Goal: Task Accomplishment & Management: Manage account settings

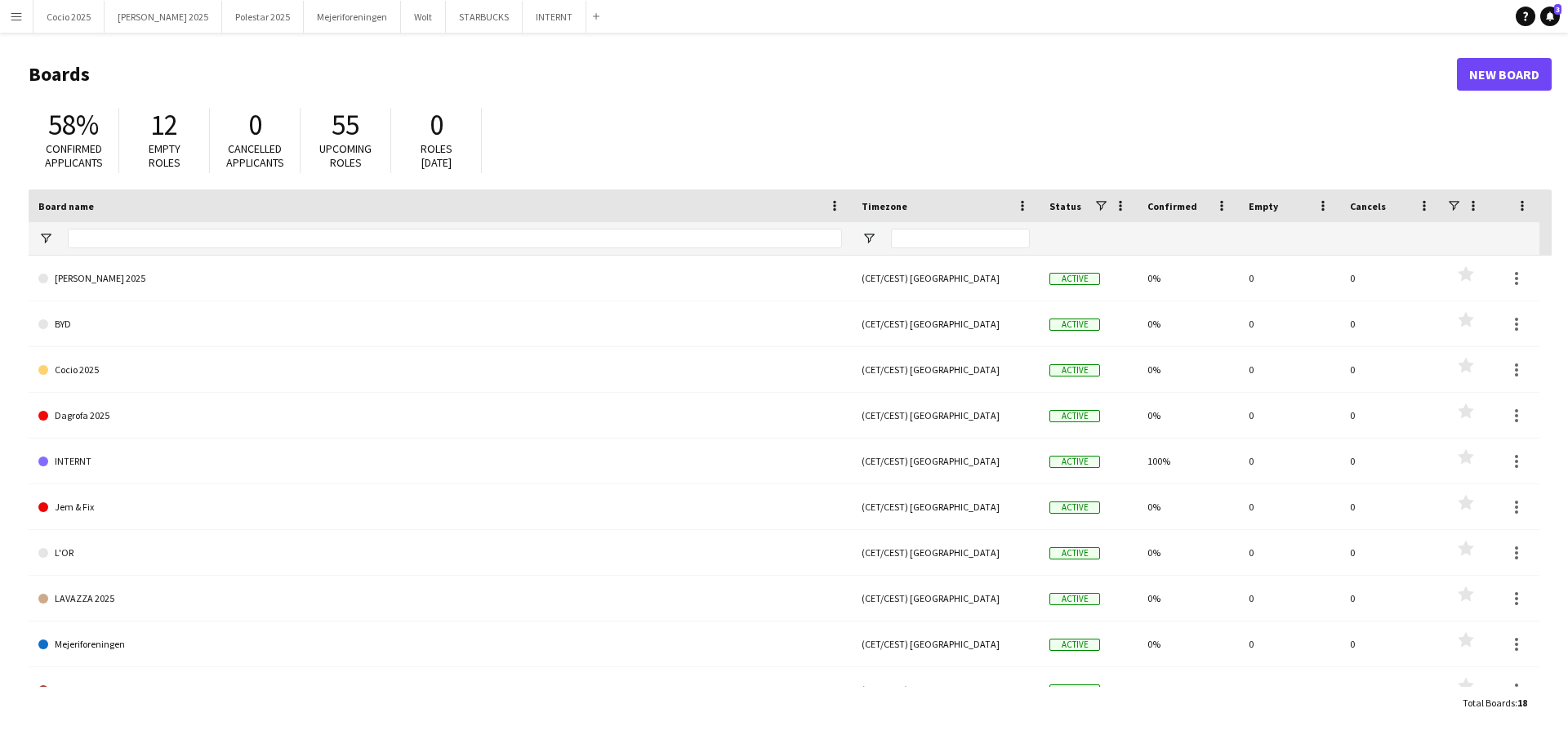
click at [12, 14] on app-icon "Menu" at bounding box center [16, 16] width 13 height 13
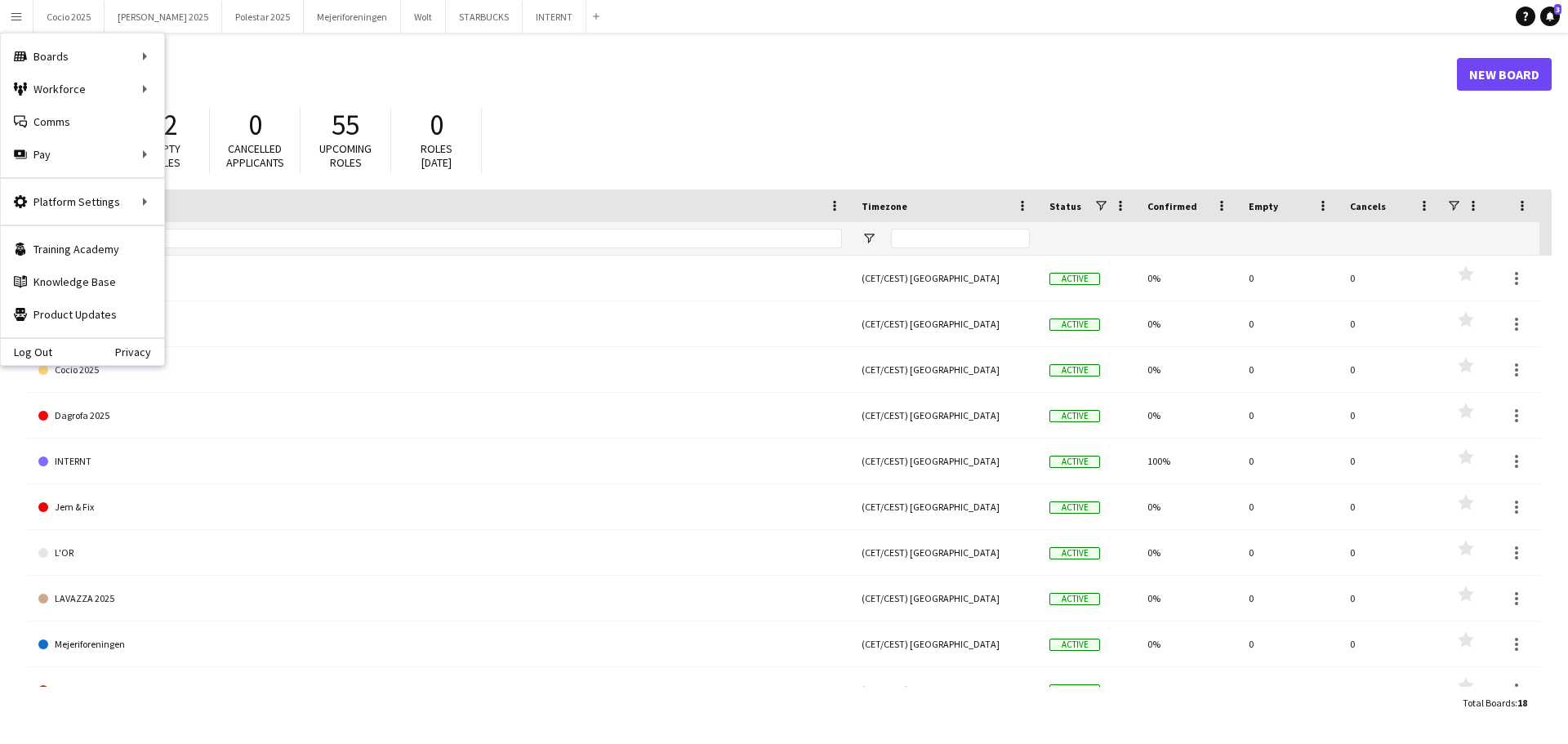
click at [616, 44] on main "Boards New Board 58% Confirmed applicants 12 Empty roles 0 Cancelled applicants…" at bounding box center [784, 387] width 1568 height 711
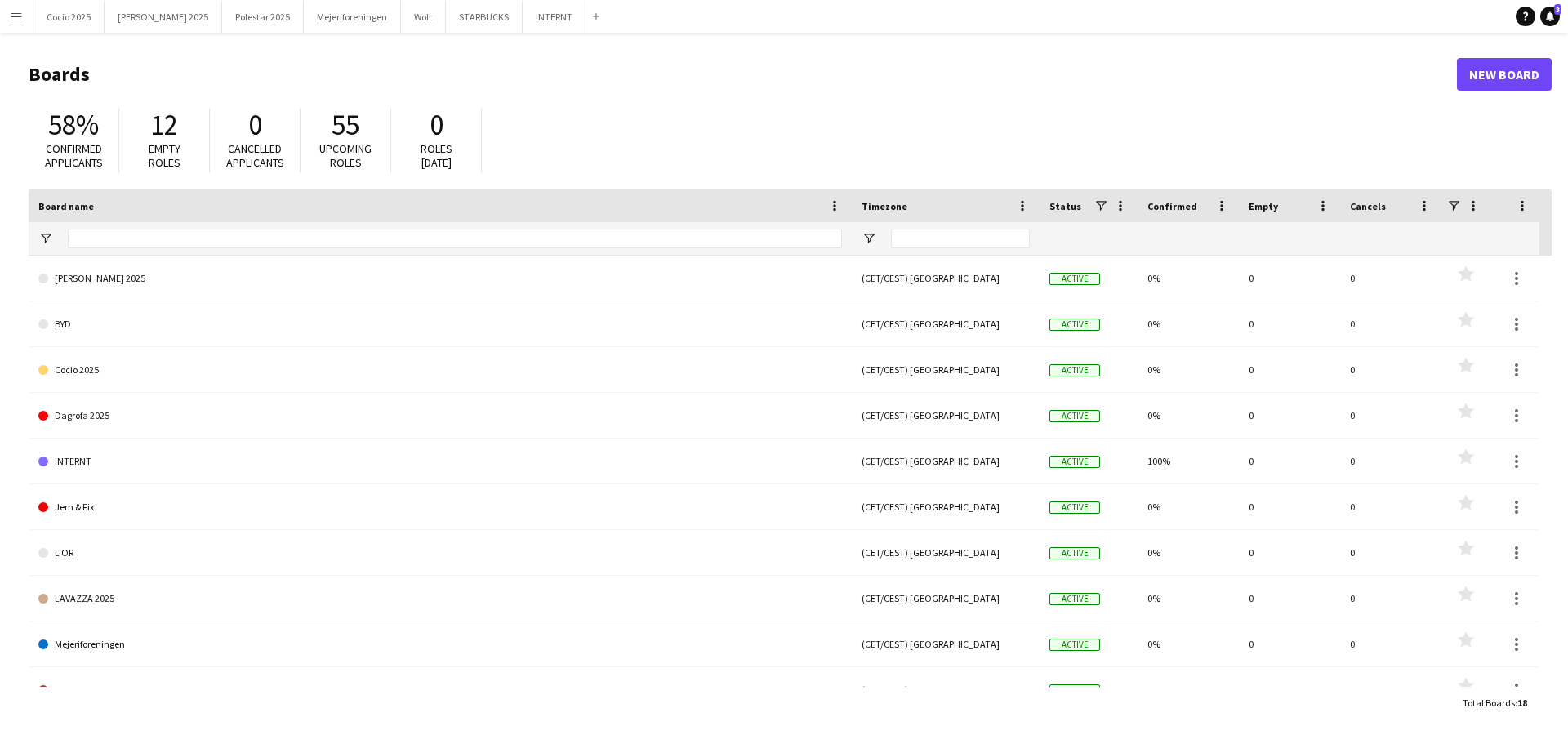
click at [12, 18] on app-icon "Menu" at bounding box center [16, 16] width 13 height 13
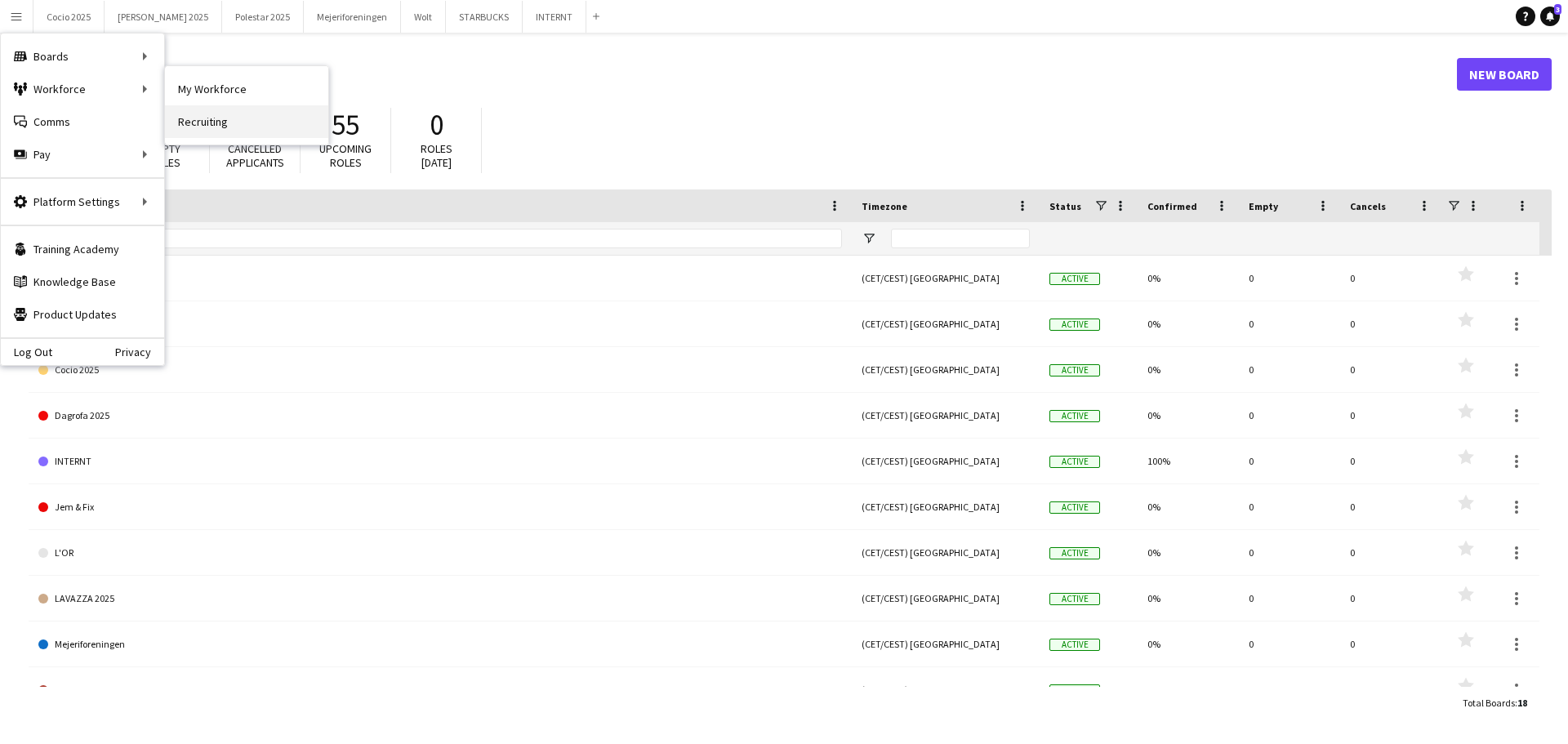
click at [221, 118] on link "Recruiting" at bounding box center [247, 121] width 163 height 32
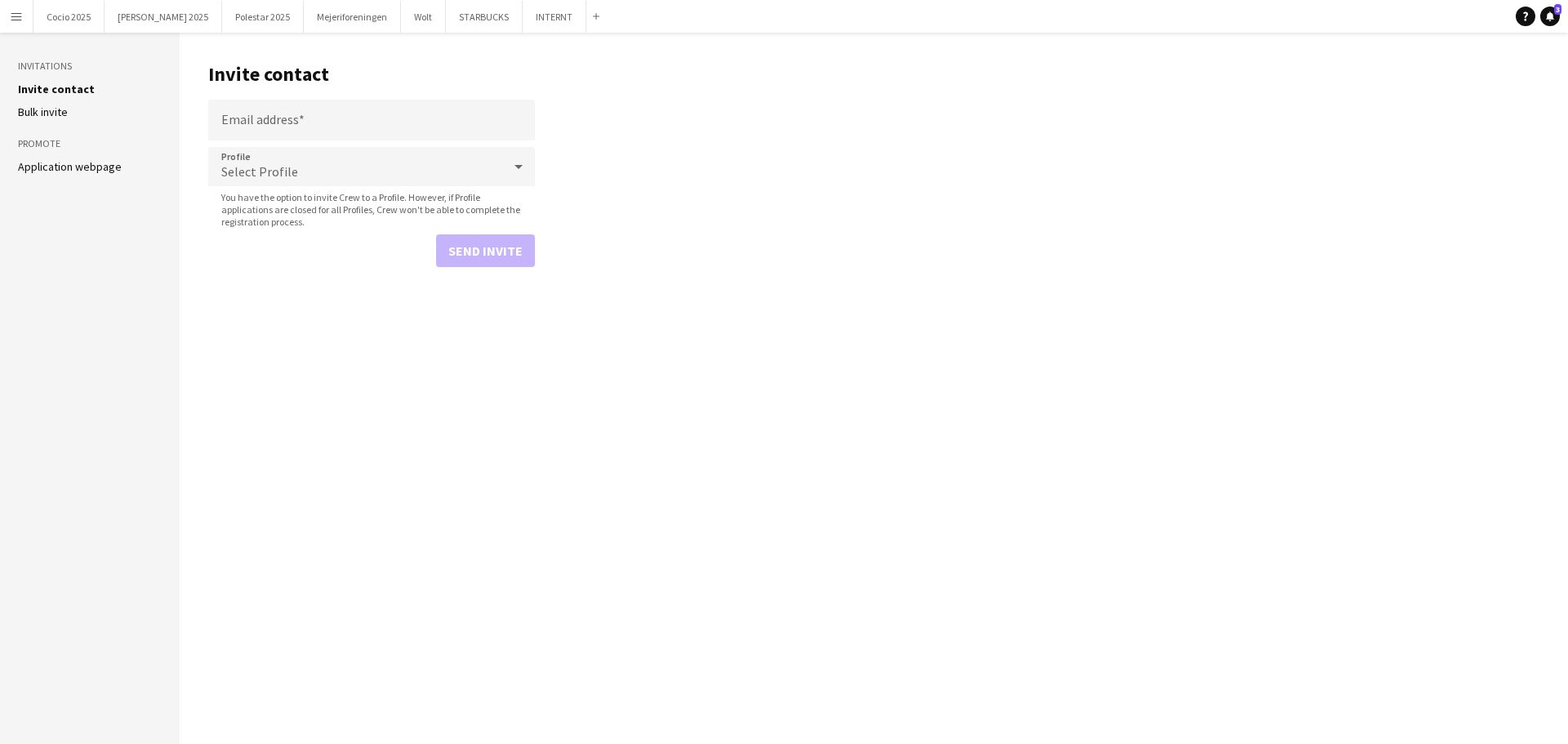
click at [22, 22] on app-icon "Menu" at bounding box center [16, 16] width 13 height 13
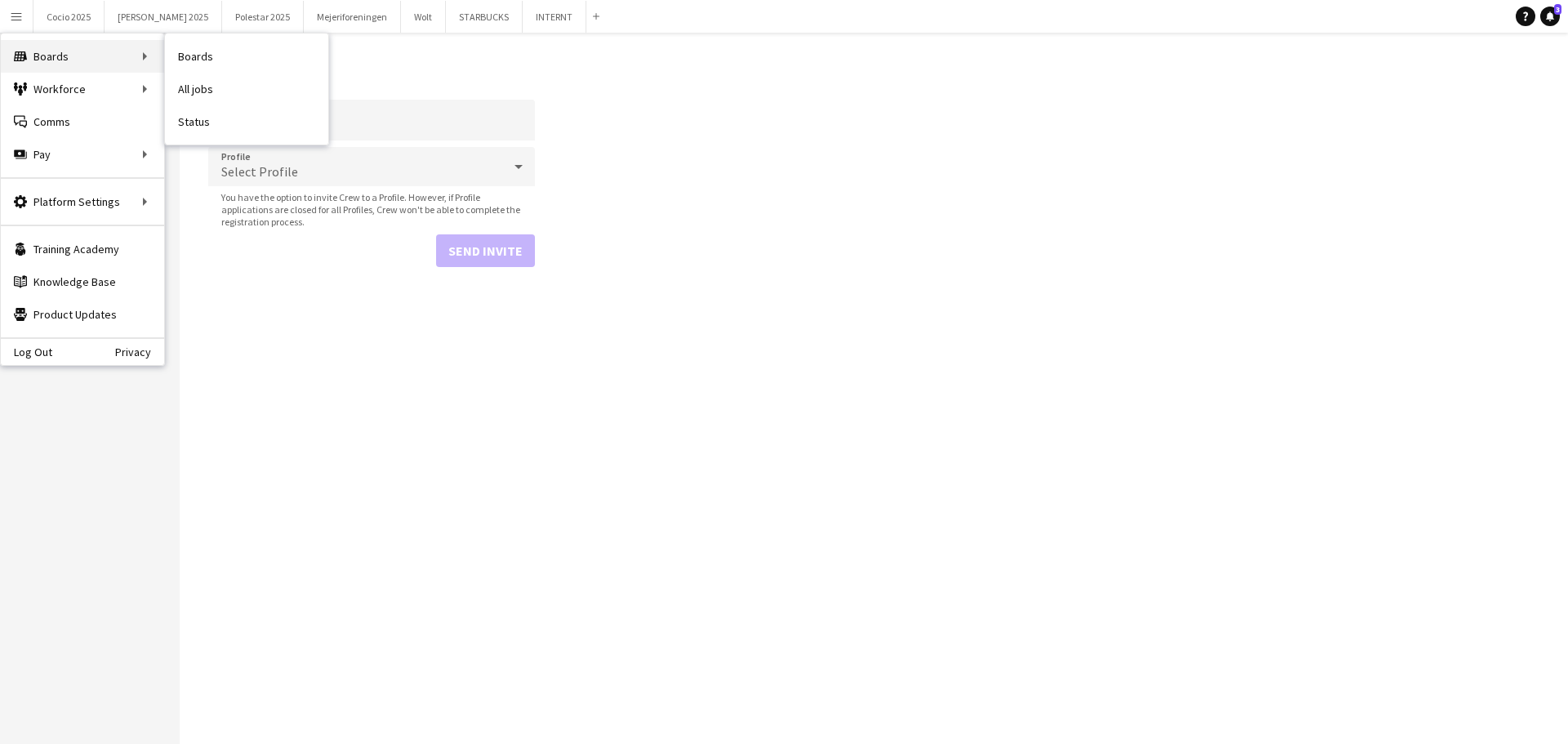
click at [33, 52] on div "Boards Boards" at bounding box center [83, 56] width 163 height 32
click at [143, 51] on div "Boards Boards" at bounding box center [83, 56] width 163 height 32
click at [196, 46] on link "Boards" at bounding box center [247, 56] width 163 height 32
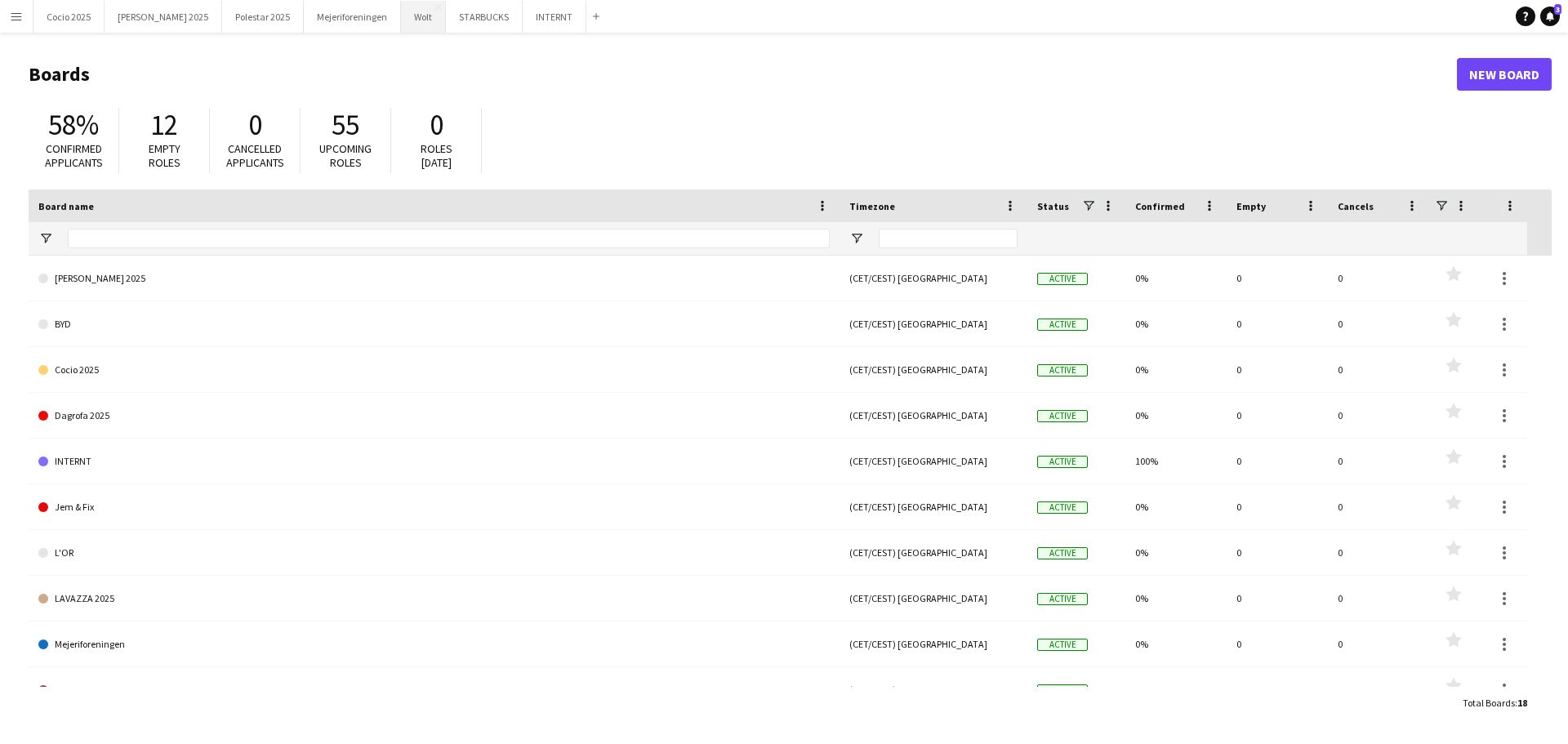
click at [401, 24] on button "Wolt Close" at bounding box center [423, 17] width 45 height 31
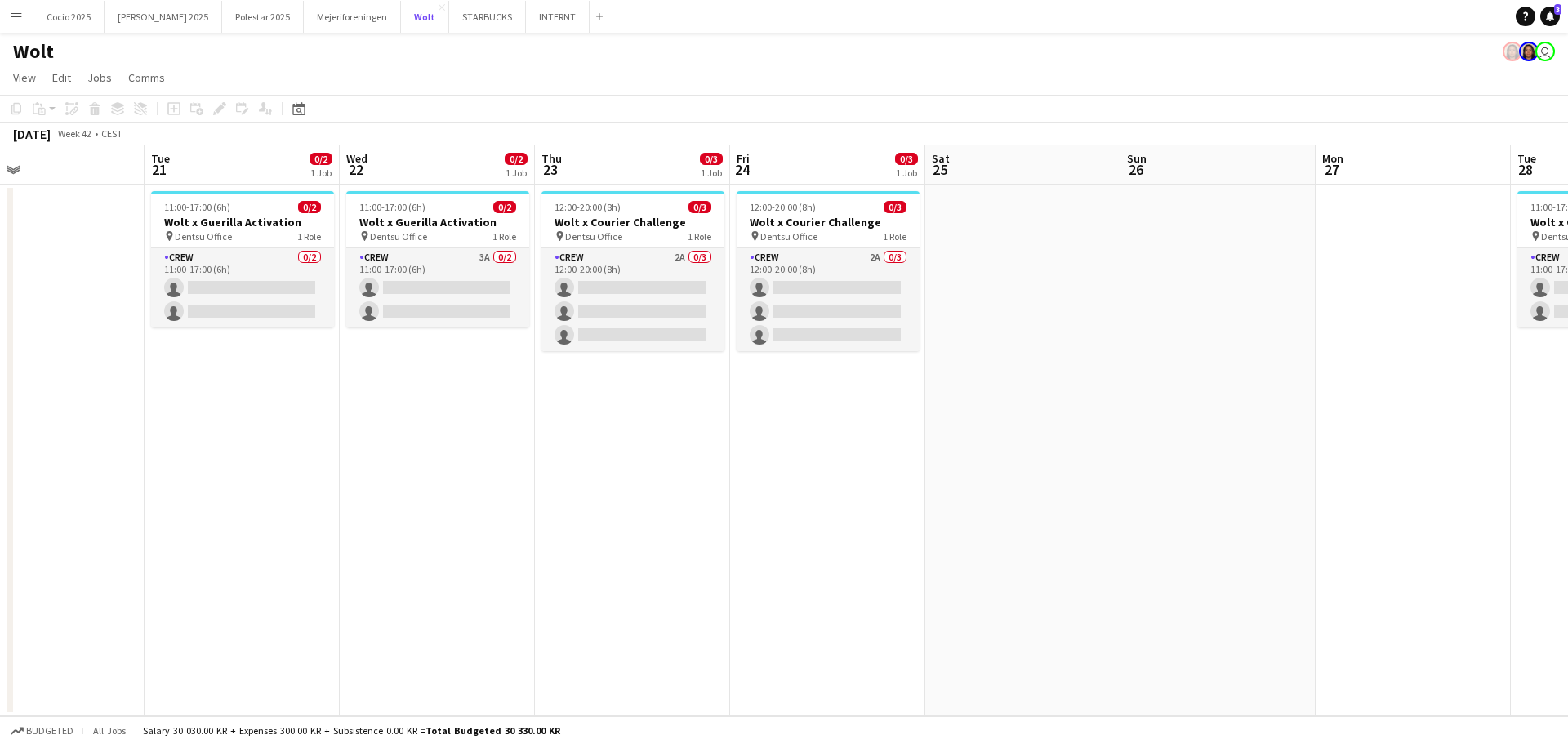
scroll to position [0, 492]
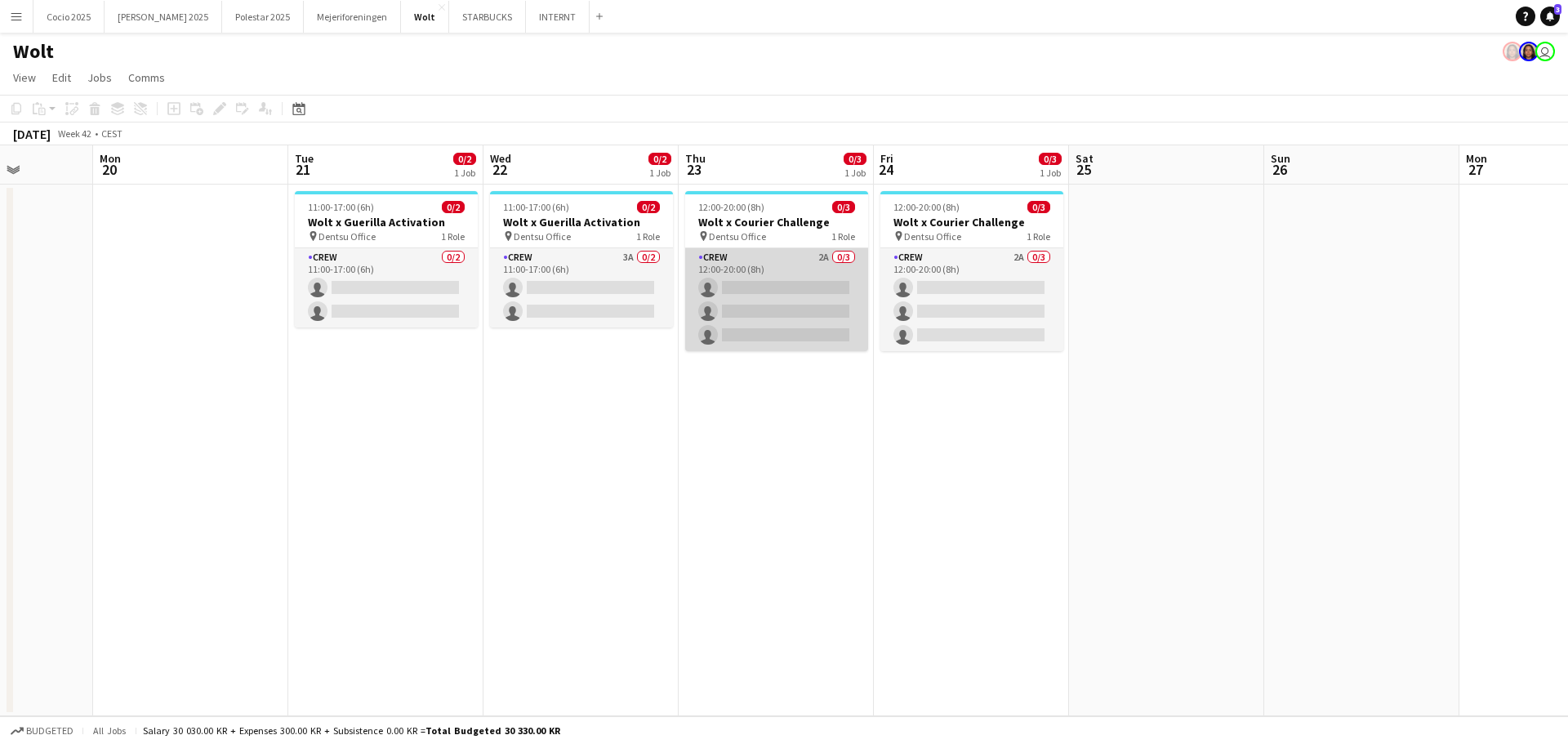
click at [796, 259] on app-card-role "Crew 2A 0/3 12:00-20:00 (8h) single-neutral-actions single-neutral-actions sing…" at bounding box center [777, 300] width 183 height 103
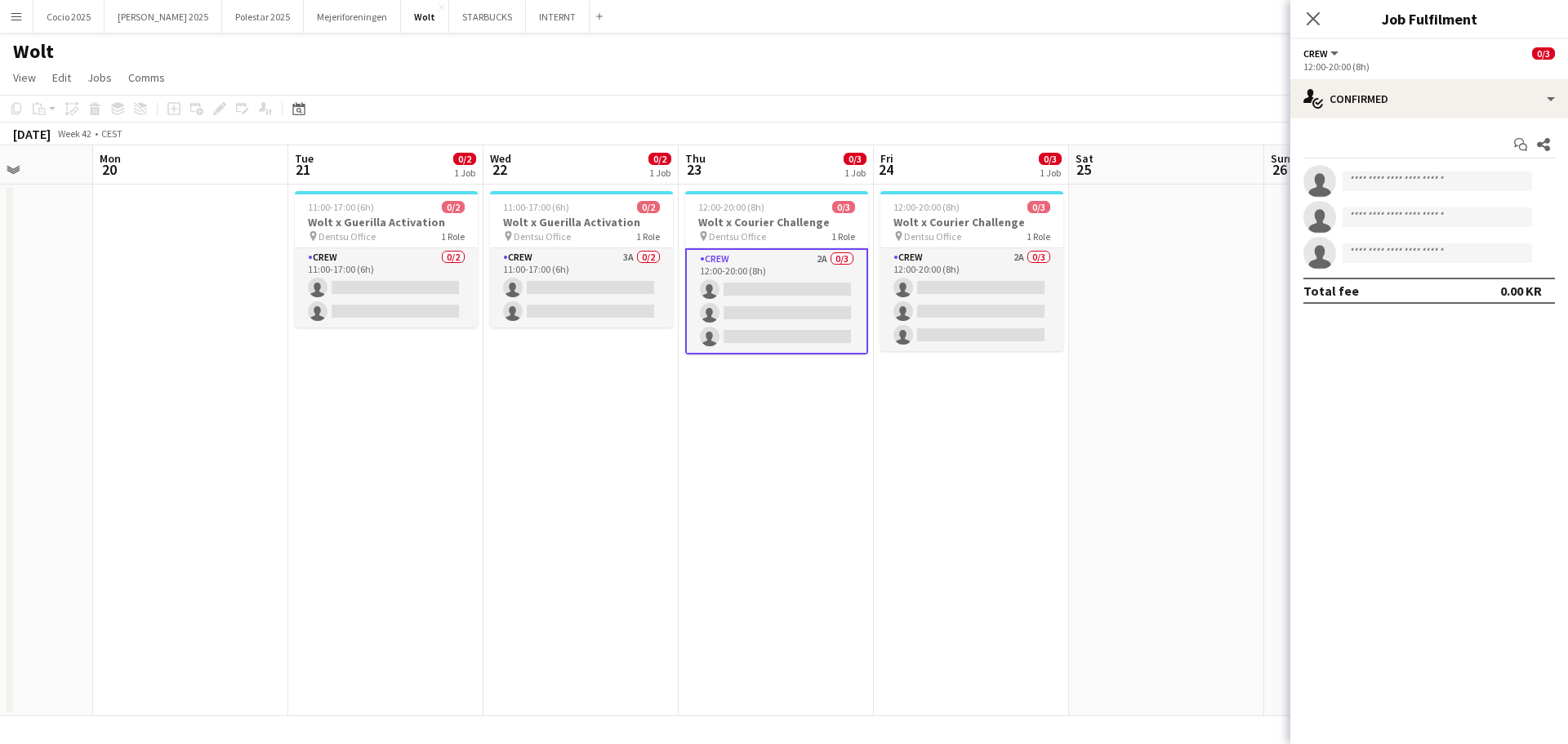
click at [1303, 16] on div "Close pop-in" at bounding box center [1314, 19] width 46 height 37
click at [1312, 20] on icon at bounding box center [1314, 19] width 16 height 16
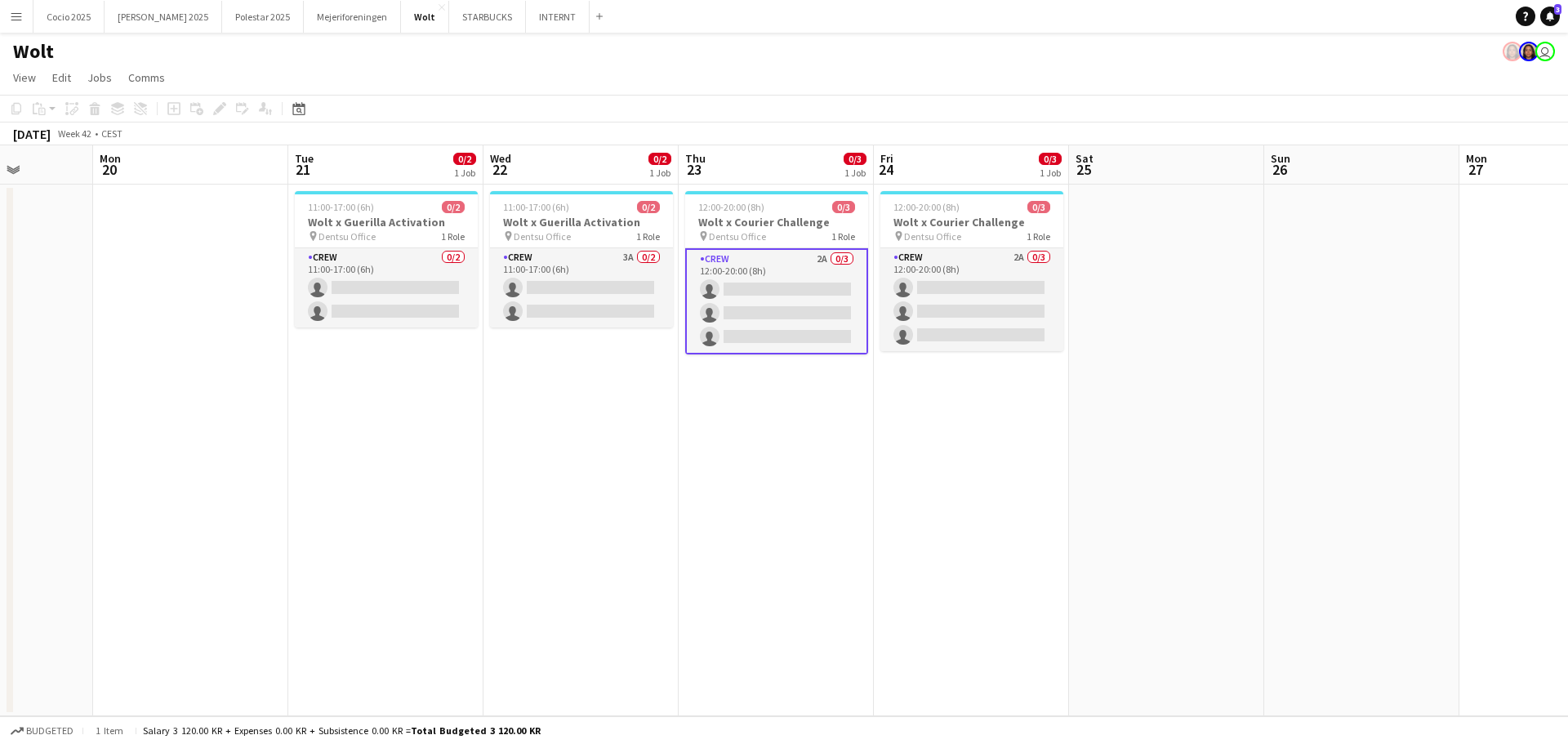
click at [904, 124] on div "[DATE] Week 42 • CEST" at bounding box center [784, 134] width 1568 height 23
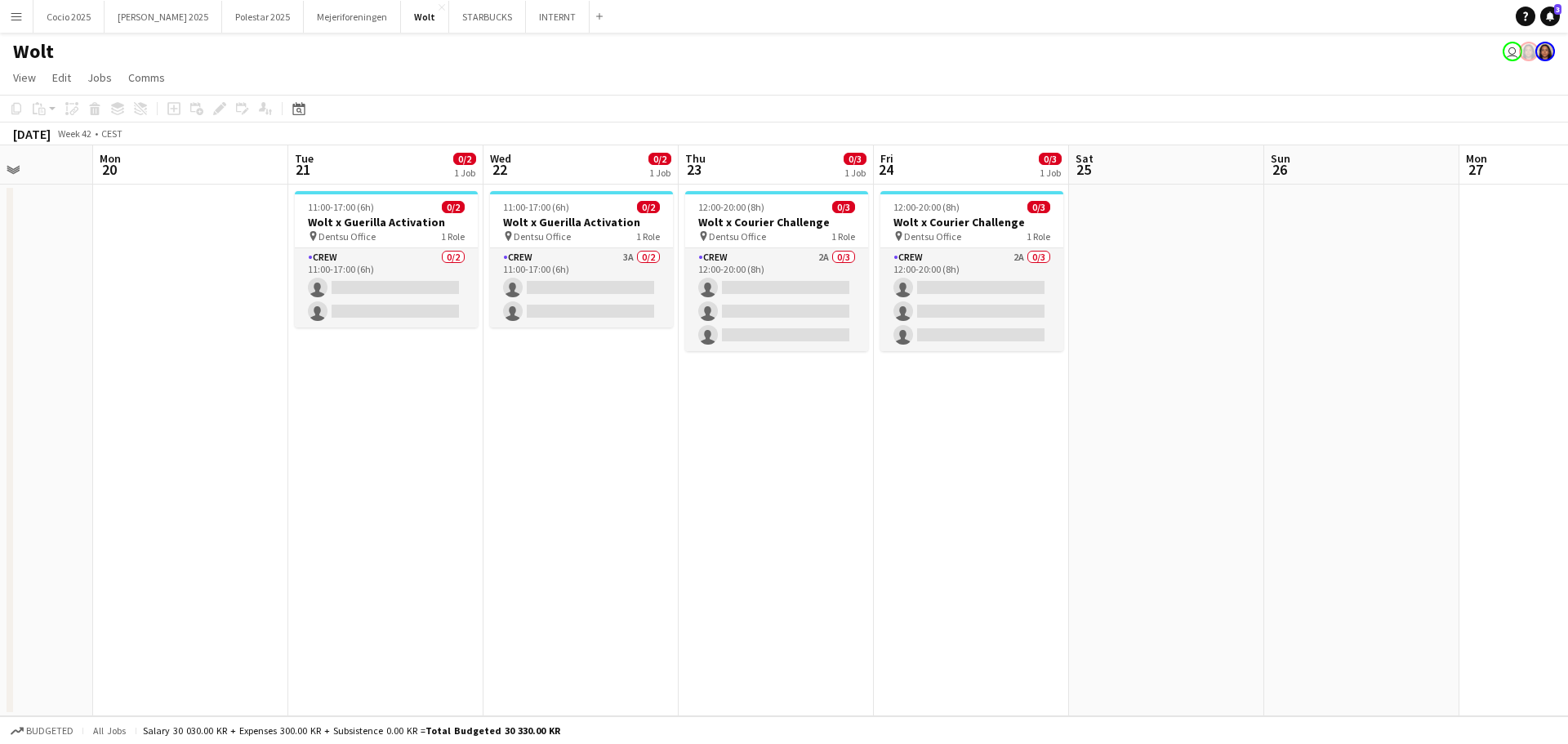
click at [24, 17] on button "Menu" at bounding box center [16, 16] width 32 height 32
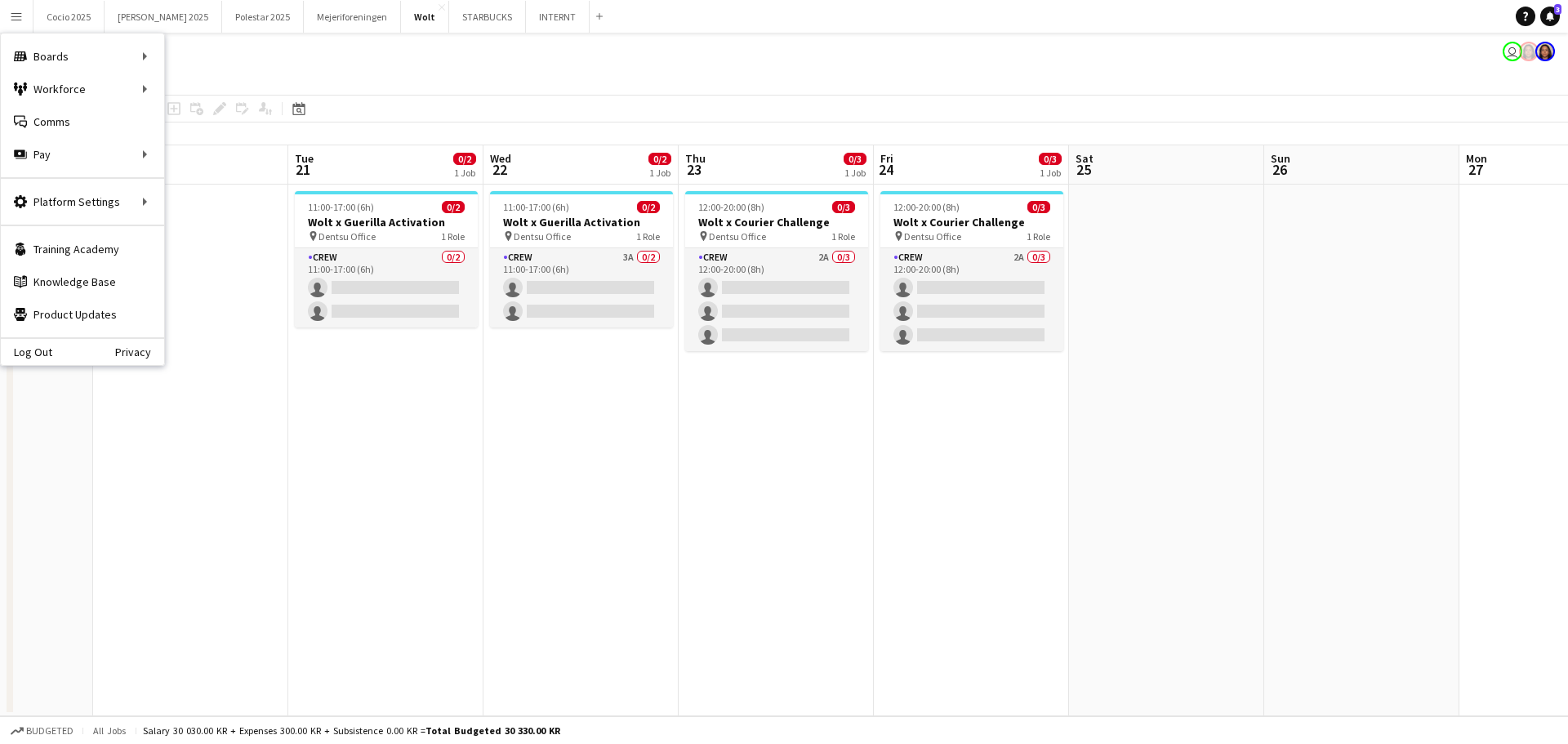
click at [24, 17] on button "Menu" at bounding box center [16, 16] width 32 height 32
click at [753, 70] on app-page-menu "View Day view expanded Day view collapsed Month view Date picker Jump to [DATE]…" at bounding box center [784, 80] width 1568 height 31
